Goal: Check status: Check status

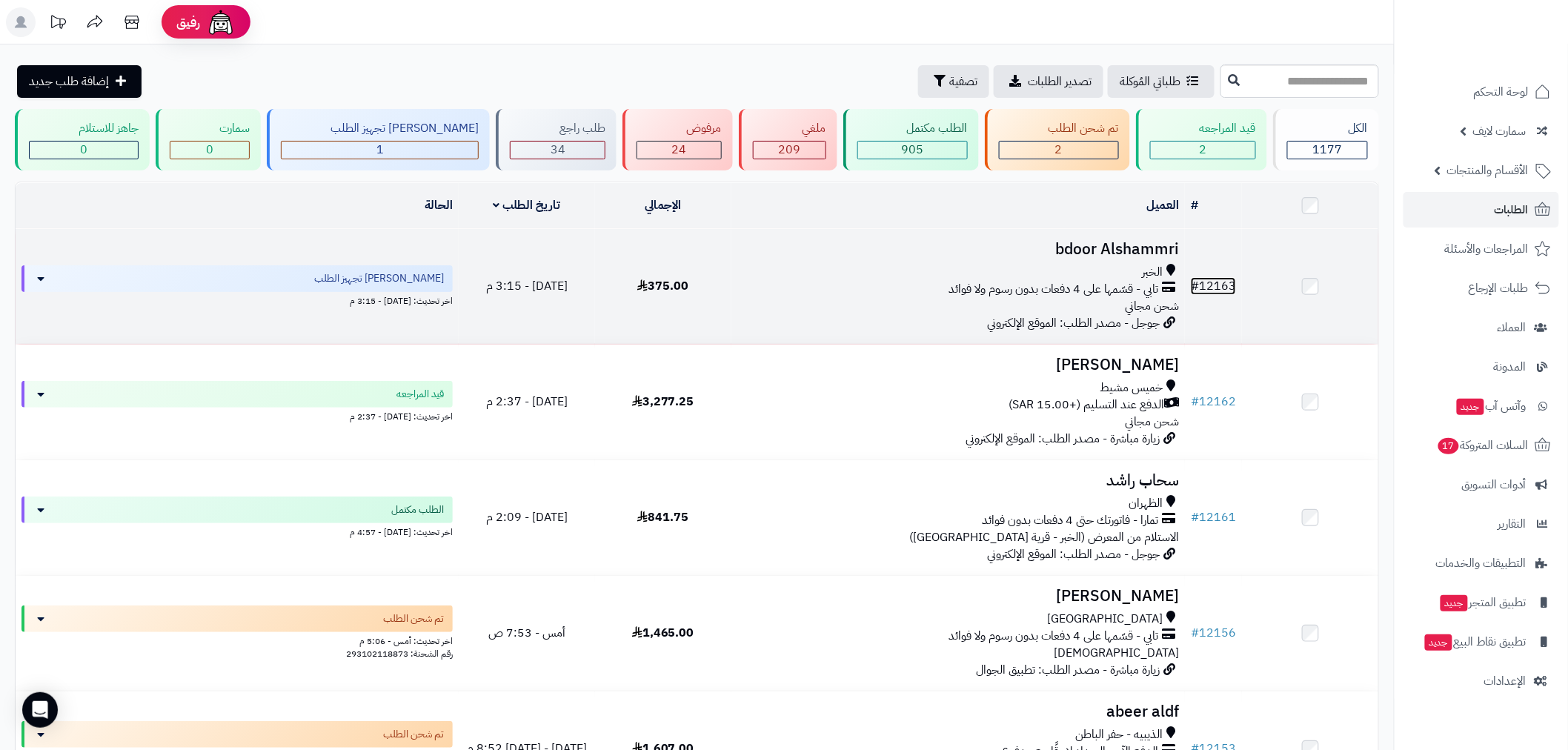
click at [1224, 282] on link "# 12163" at bounding box center [1213, 286] width 45 height 18
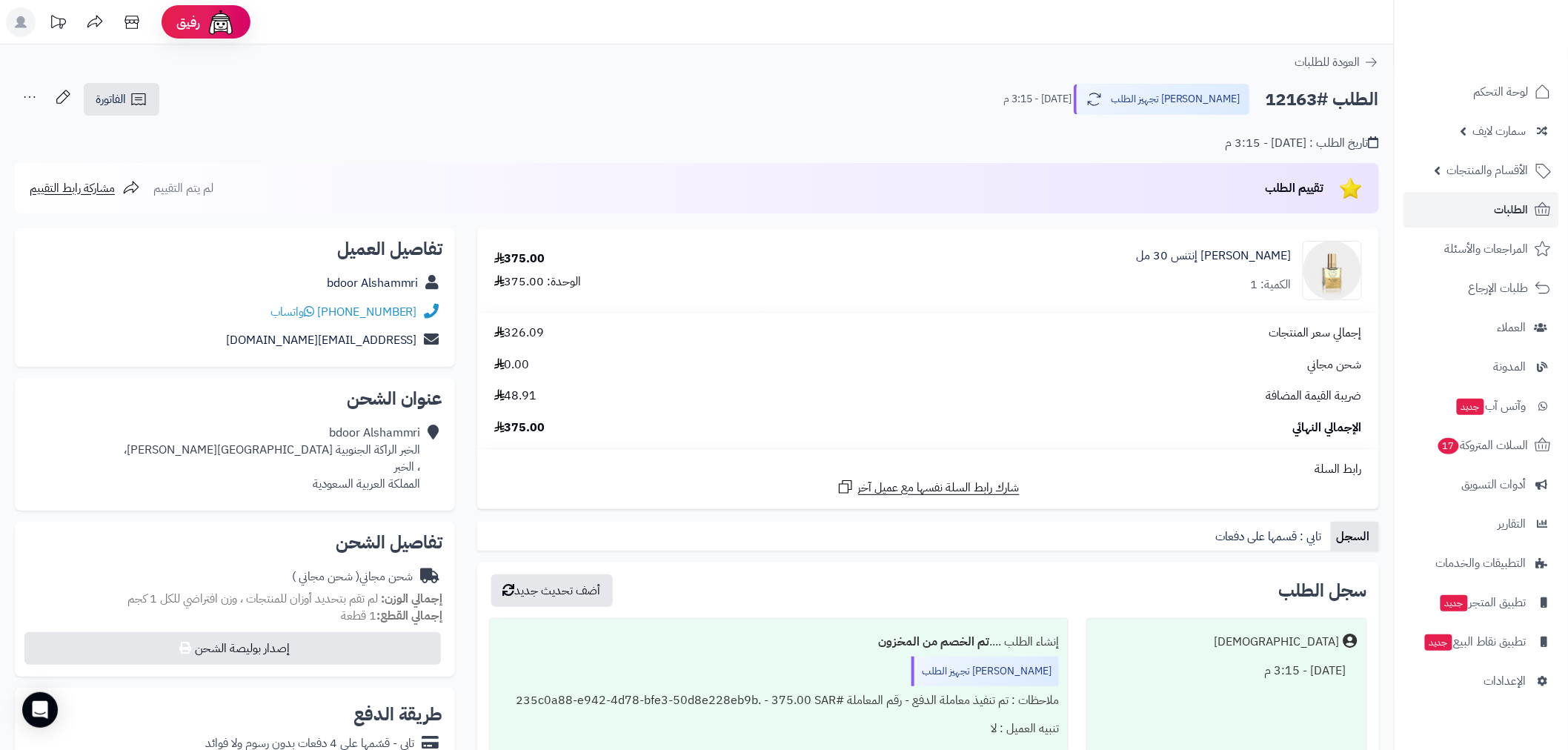
click at [344, 122] on div "تاريخ الطلب : اليوم - 3:15 م" at bounding box center [697, 134] width 1364 height 35
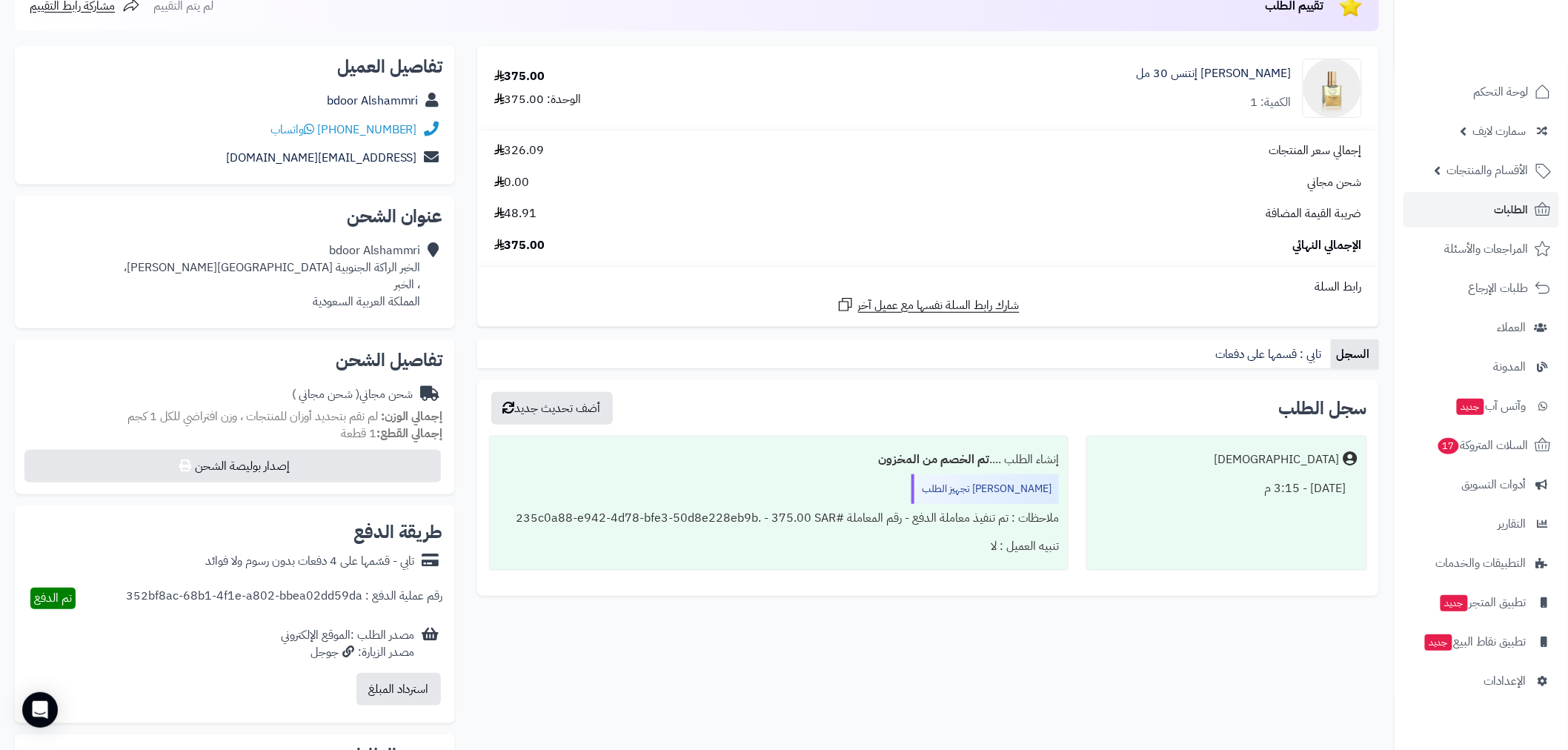
scroll to position [164, 0]
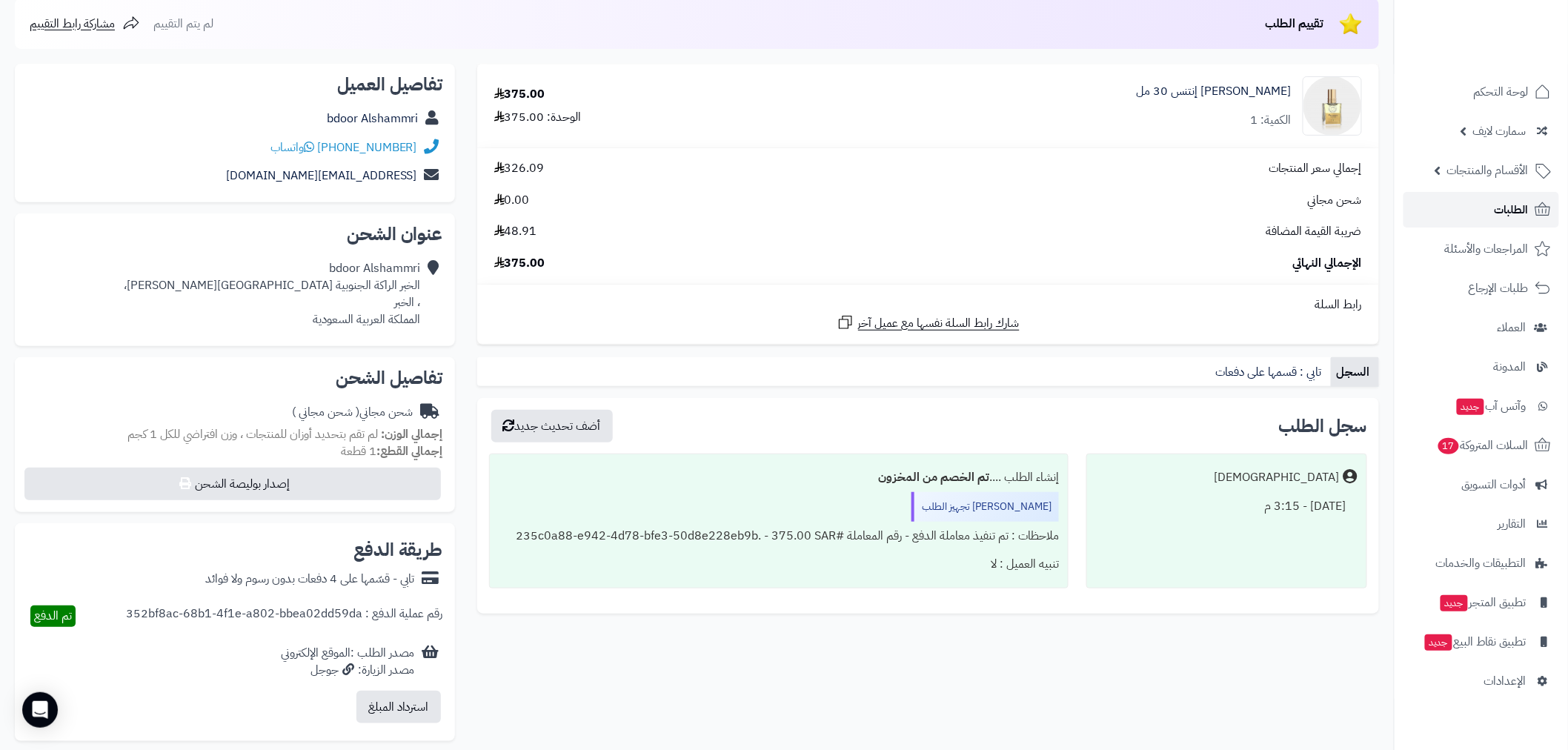
click at [1507, 208] on span "الطلبات" at bounding box center [1511, 209] width 34 height 21
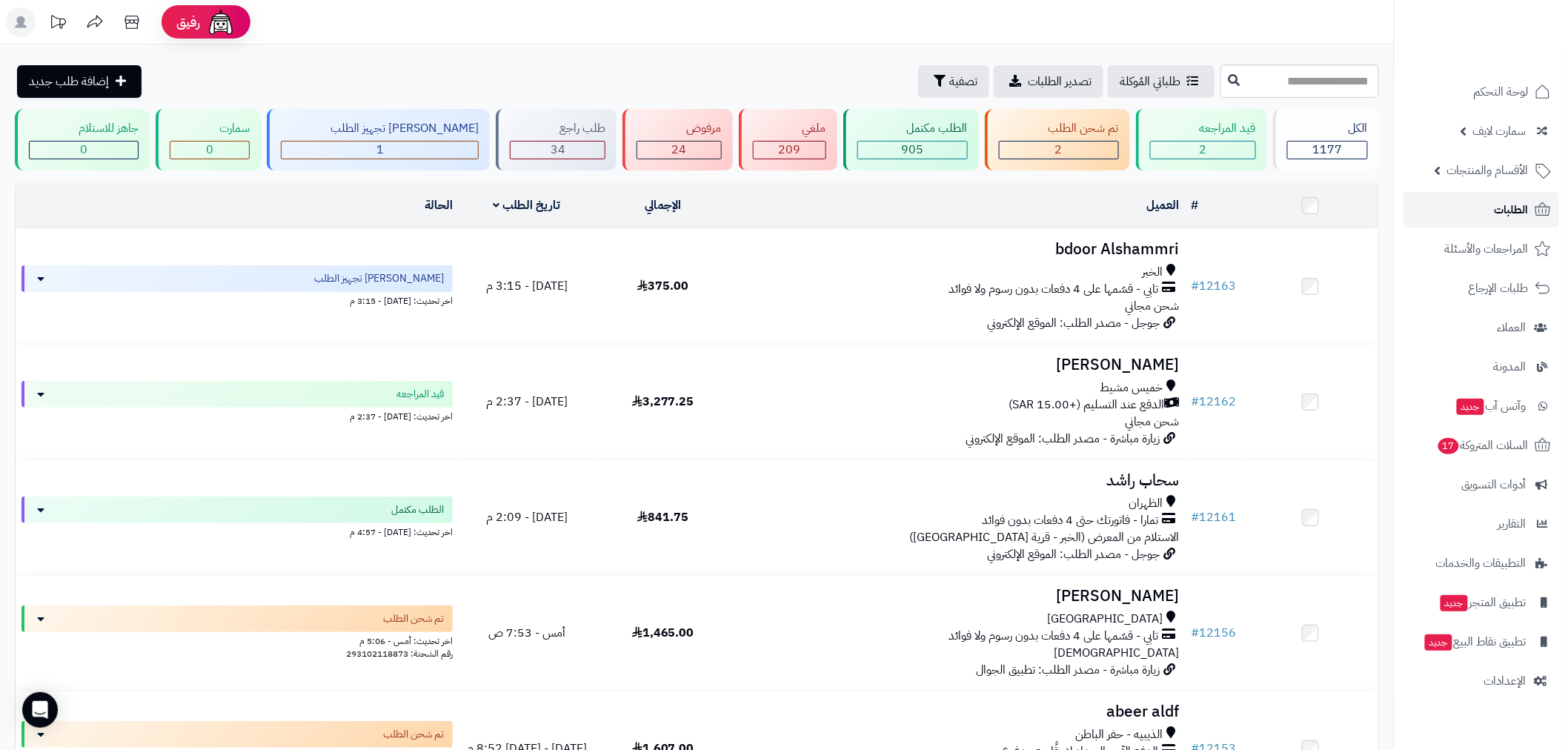
click at [1481, 211] on link "الطلبات" at bounding box center [1481, 209] width 156 height 36
click at [1506, 205] on span "الطلبات" at bounding box center [1511, 209] width 34 height 21
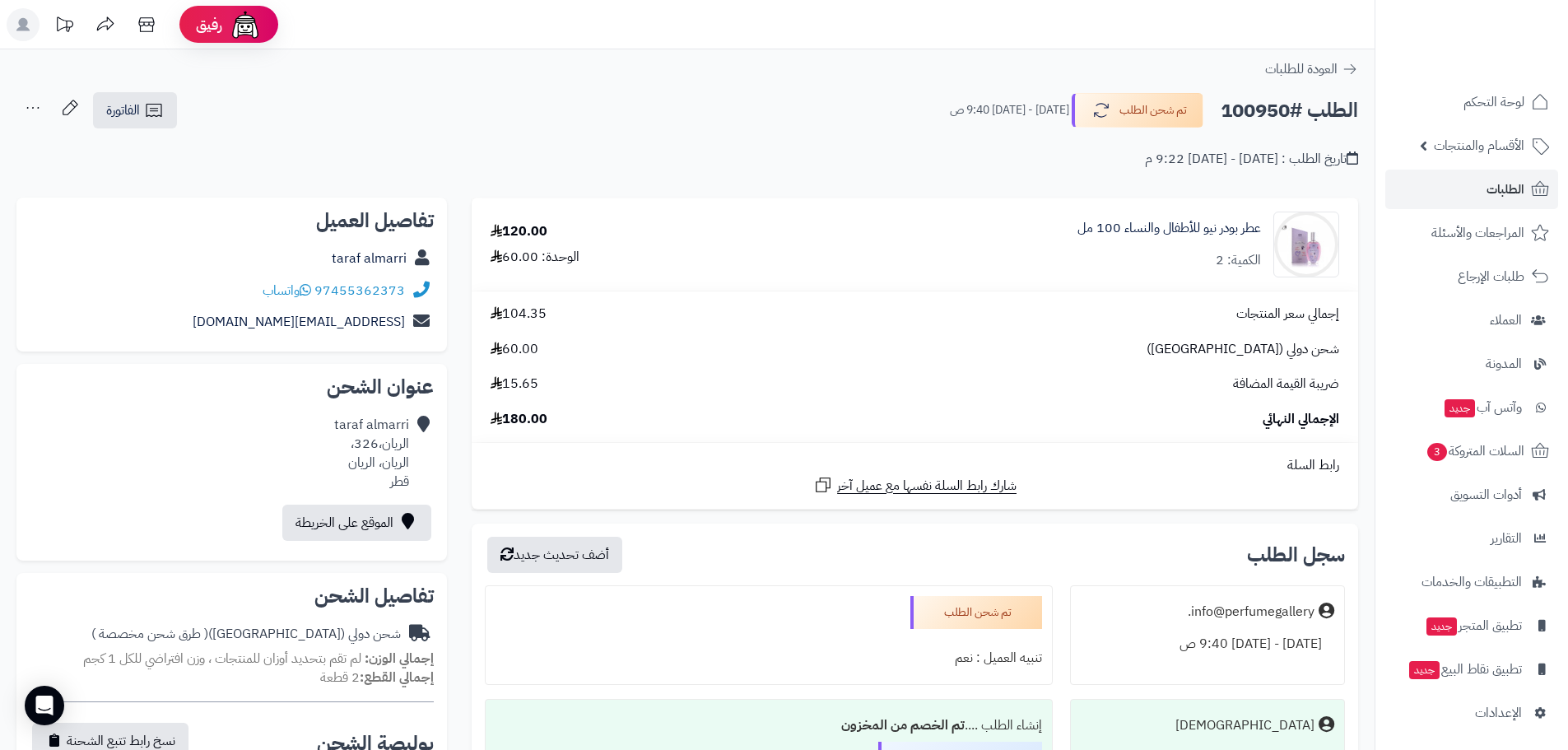
scroll to position [576, 0]
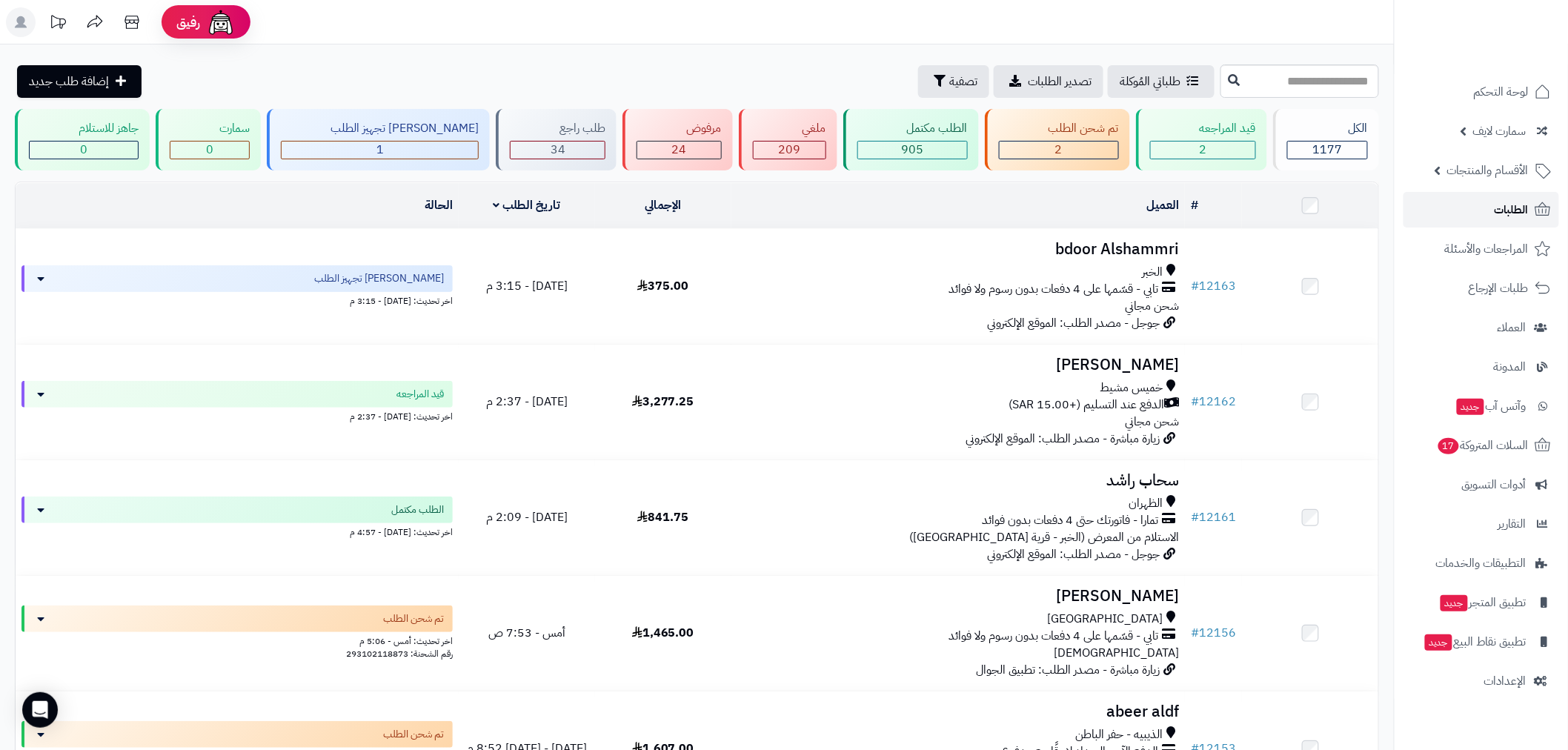
click at [1503, 210] on span "الطلبات" at bounding box center [1511, 209] width 34 height 21
